Goal: Transaction & Acquisition: Download file/media

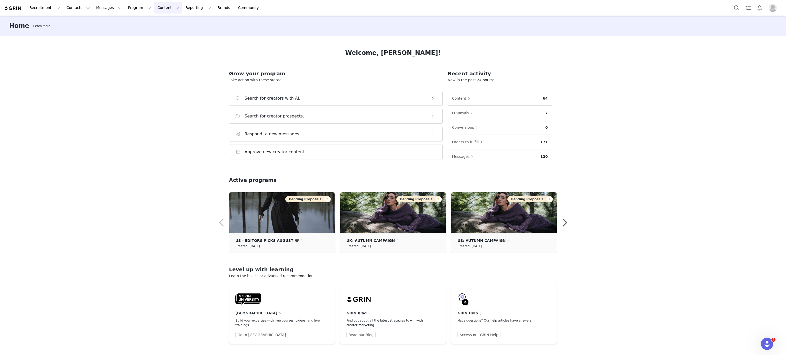
click at [154, 7] on button "Content Content" at bounding box center [168, 8] width 28 height 12
click at [125, 9] on button "Program Program" at bounding box center [139, 8] width 29 height 12
click at [154, 12] on button "Content Content" at bounding box center [168, 8] width 28 height 12
click at [158, 32] on p "Media Library" at bounding box center [155, 31] width 24 height 5
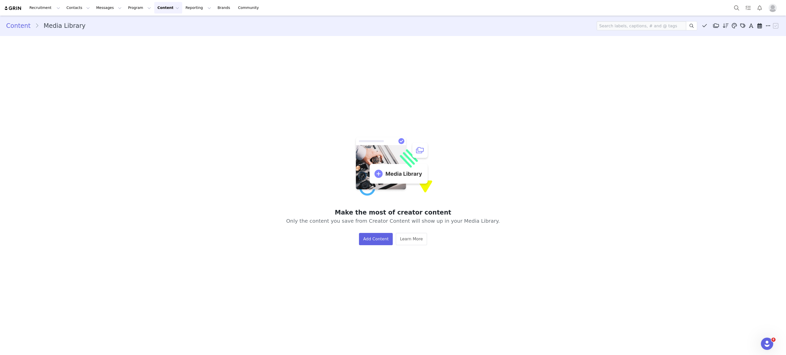
click at [148, 14] on div "Recruitment Recruitment Creator Search Curated Lists Landing Pages Web Extensio…" at bounding box center [393, 8] width 786 height 16
click at [154, 11] on button "Content Content" at bounding box center [168, 8] width 28 height 12
click at [160, 22] on p "Creator Content" at bounding box center [157, 22] width 29 height 5
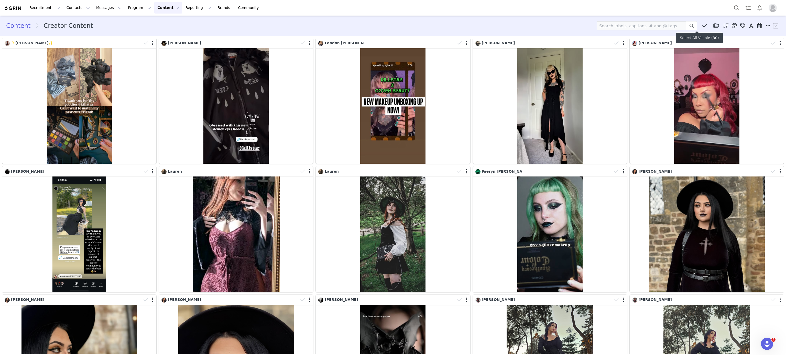
click at [702, 25] on icon at bounding box center [704, 25] width 5 height 5
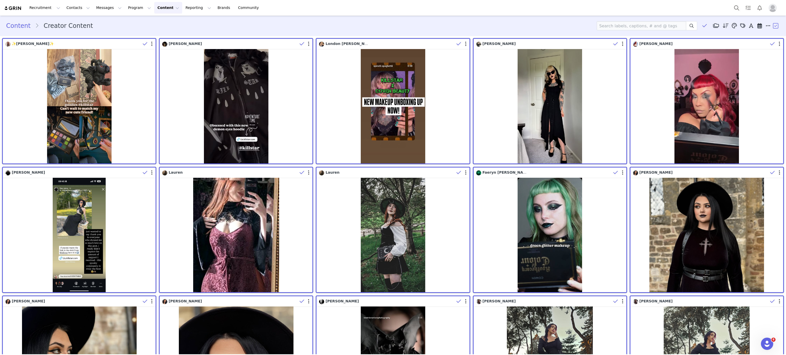
click at [700, 24] on span at bounding box center [704, 26] width 8 height 8
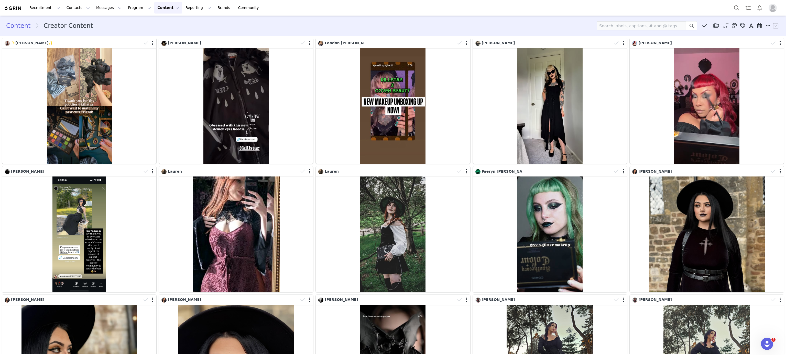
click at [700, 24] on span at bounding box center [704, 26] width 8 height 8
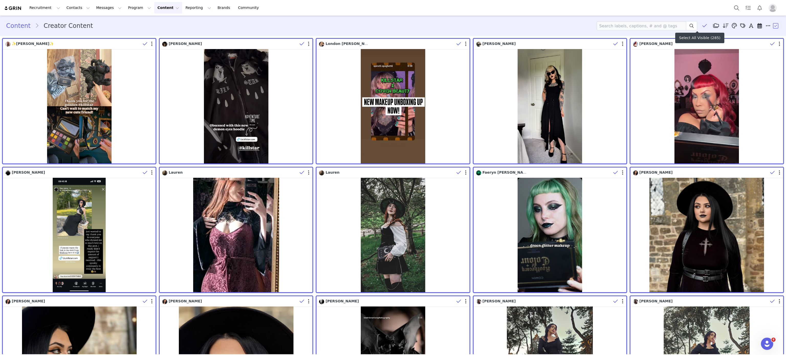
click at [772, 25] on button "button" at bounding box center [776, 26] width 8 height 8
click at [725, 62] on li "Download" at bounding box center [743, 60] width 73 height 8
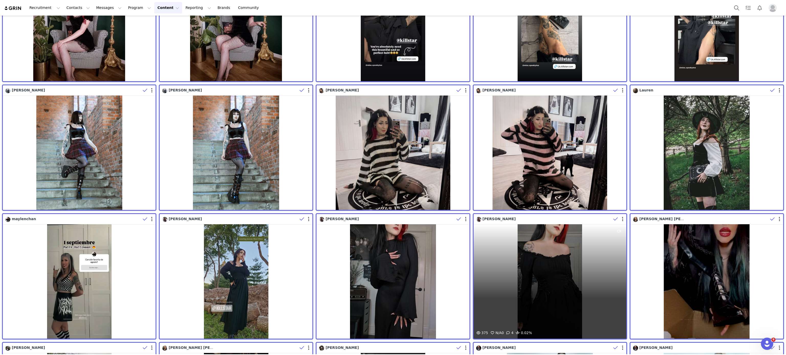
scroll to position [985, 0]
